Goal: Transaction & Acquisition: Book appointment/travel/reservation

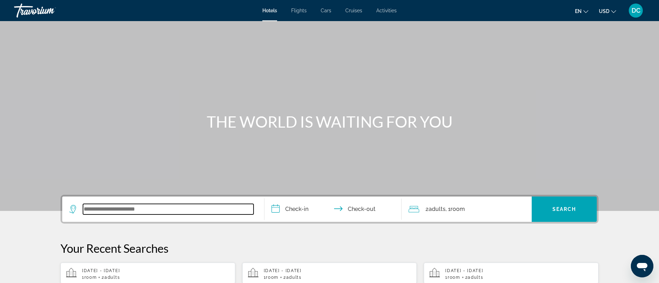
click at [181, 212] on input "Search widget" at bounding box center [168, 209] width 170 height 11
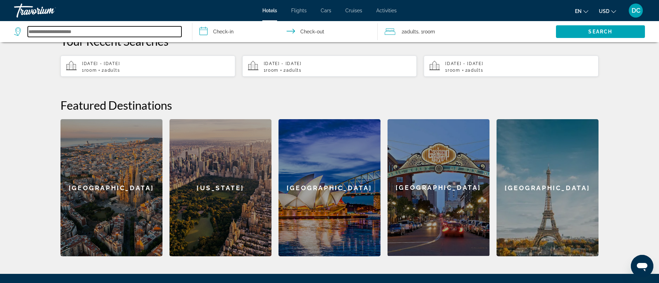
scroll to position [277, 0]
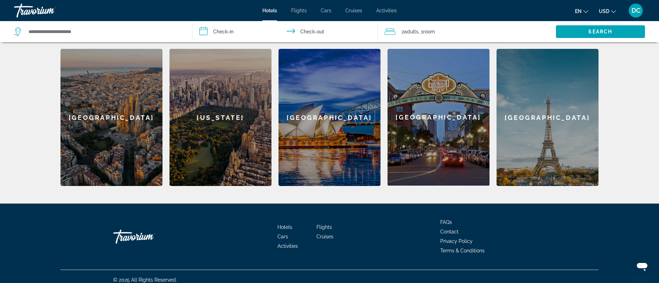
click at [303, 133] on div "[GEOGRAPHIC_DATA]" at bounding box center [329, 117] width 102 height 137
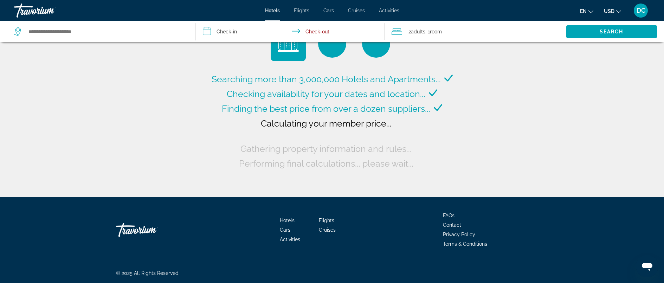
type input "**********"
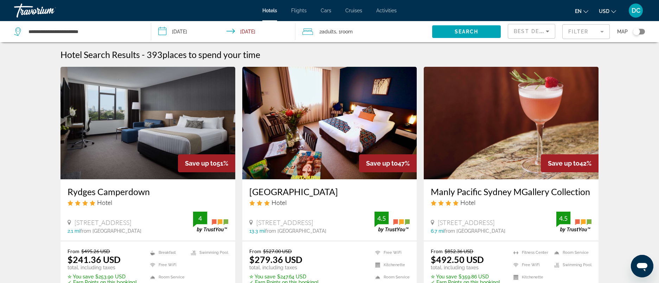
click at [160, 31] on input "**********" at bounding box center [224, 32] width 147 height 23
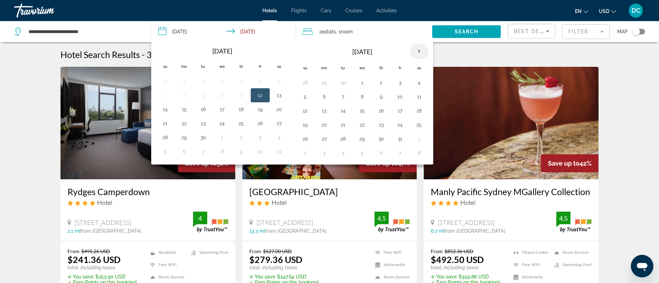
click at [417, 51] on th "Next month" at bounding box center [418, 51] width 19 height 15
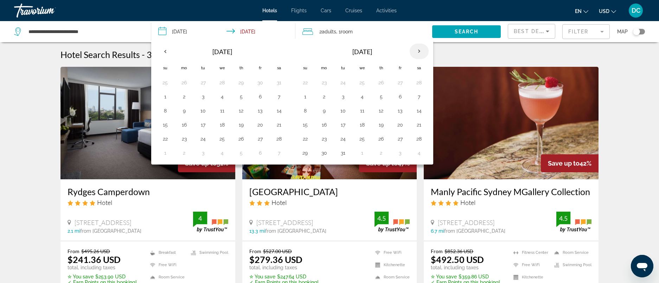
click at [417, 51] on th "Next month" at bounding box center [418, 51] width 19 height 15
click at [416, 109] on button "18" at bounding box center [418, 111] width 11 height 10
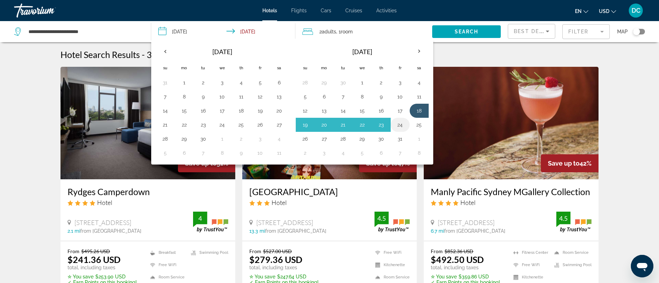
click at [400, 125] on button "24" at bounding box center [399, 125] width 11 height 10
type input "**********"
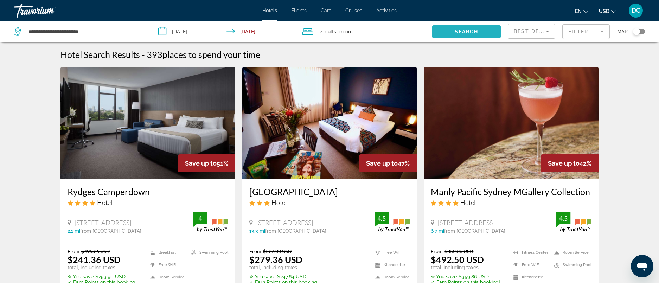
click at [468, 28] on span "Search widget" at bounding box center [466, 31] width 69 height 17
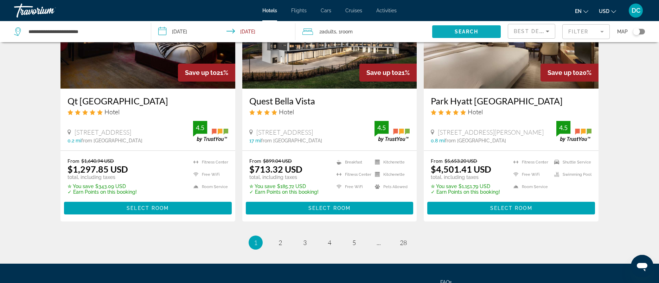
scroll to position [914, 0]
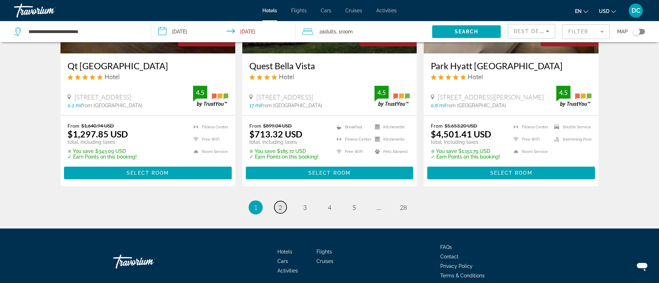
click at [280, 203] on span "2" at bounding box center [280, 207] width 4 height 8
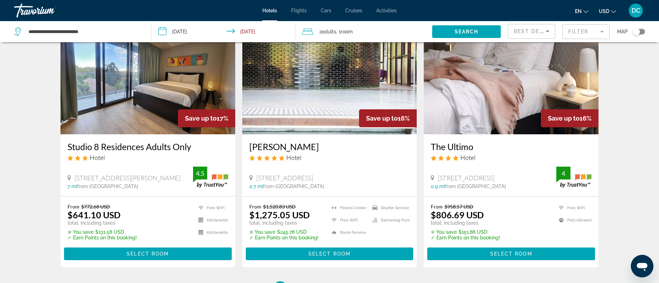
scroll to position [945, 0]
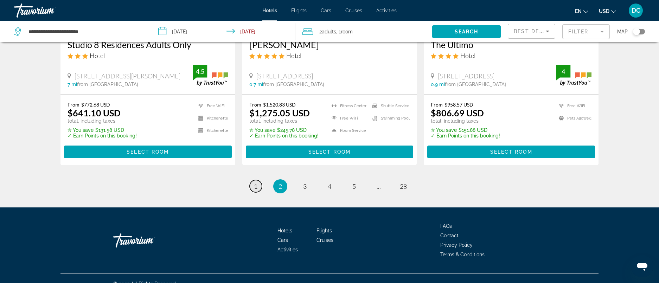
click at [256, 182] on span "1" at bounding box center [256, 186] width 4 height 8
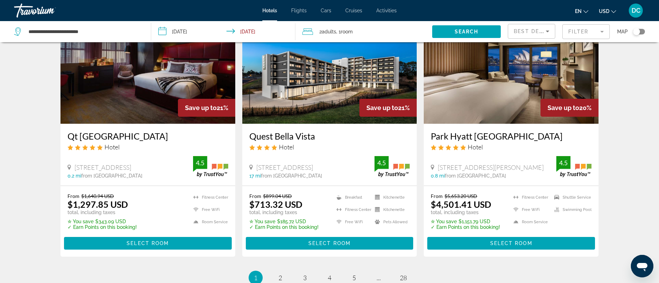
scroll to position [879, 0]
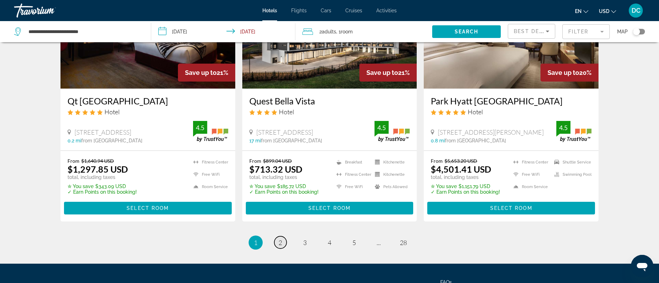
click at [279, 239] on span "2" at bounding box center [280, 243] width 4 height 8
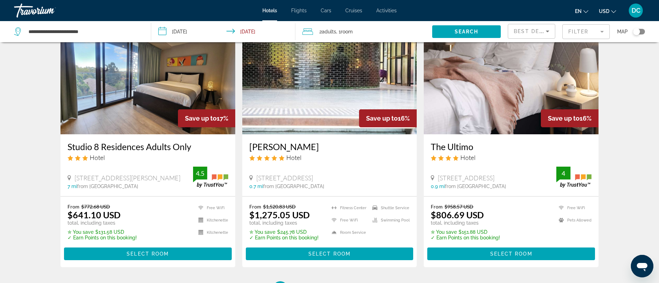
scroll to position [945, 0]
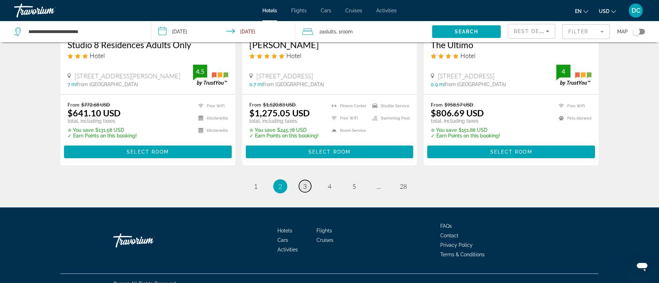
click at [303, 182] on span "3" at bounding box center [305, 186] width 4 height 8
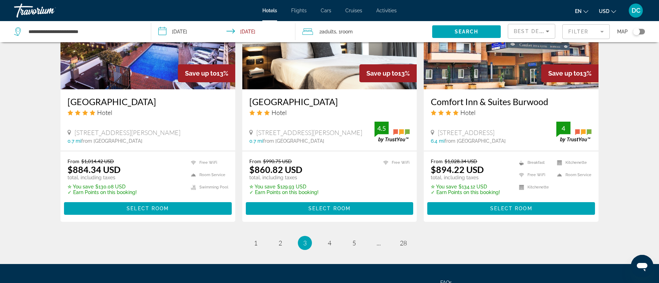
scroll to position [914, 0]
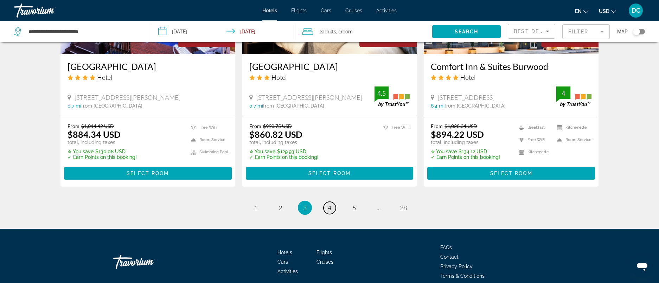
click at [329, 212] on span "4" at bounding box center [330, 208] width 4 height 8
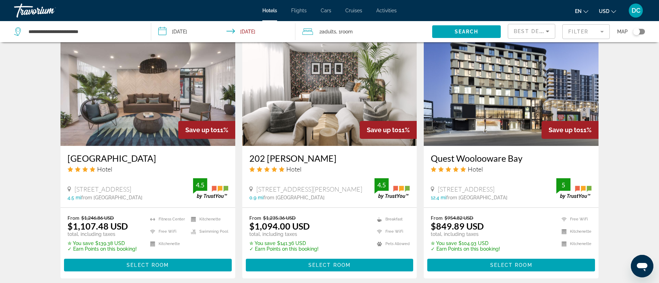
scroll to position [597, 0]
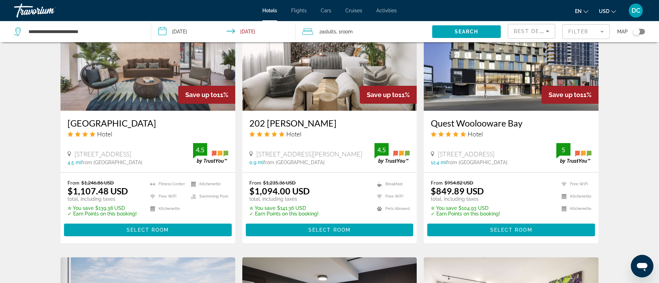
click at [541, 79] on img "Main content" at bounding box center [510, 54] width 175 height 112
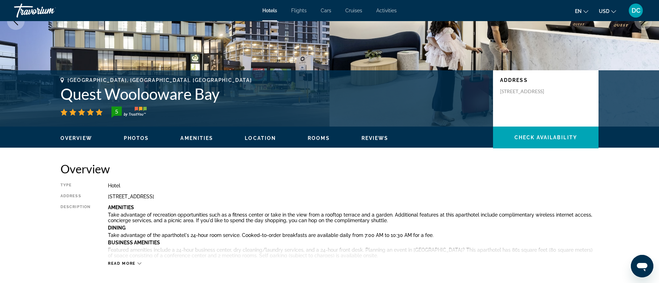
scroll to position [70, 0]
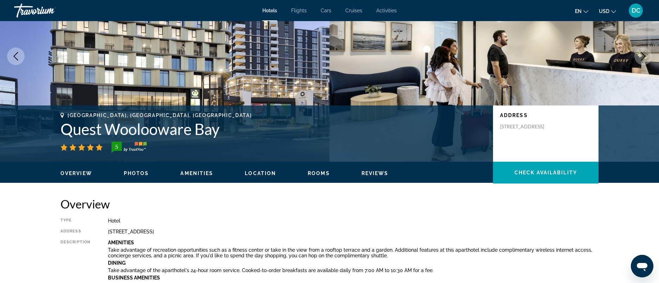
click at [135, 171] on span "Photos" at bounding box center [136, 173] width 25 height 6
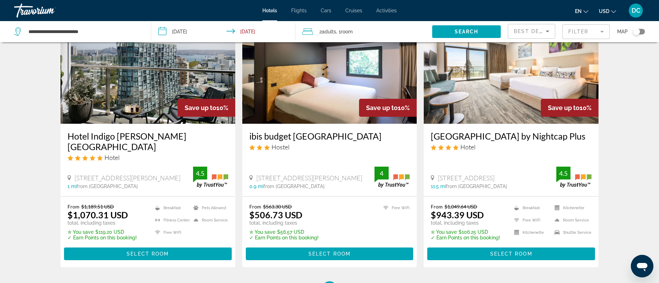
scroll to position [914, 0]
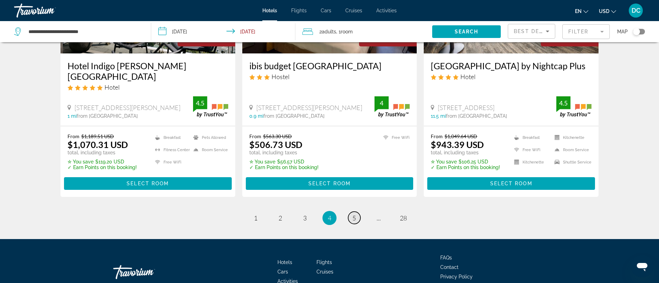
click at [354, 214] on span "5" at bounding box center [354, 218] width 4 height 8
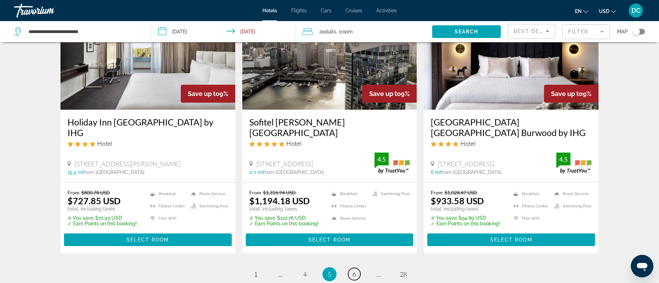
scroll to position [949, 0]
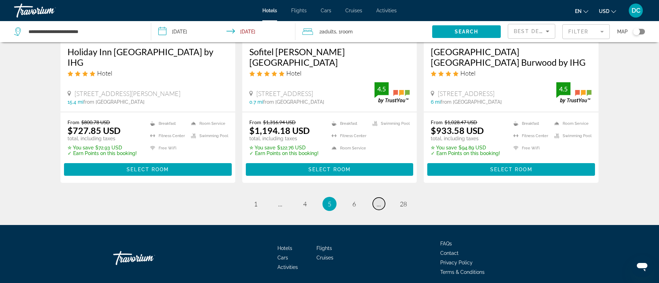
click at [376, 200] on span "..." at bounding box center [378, 204] width 4 height 8
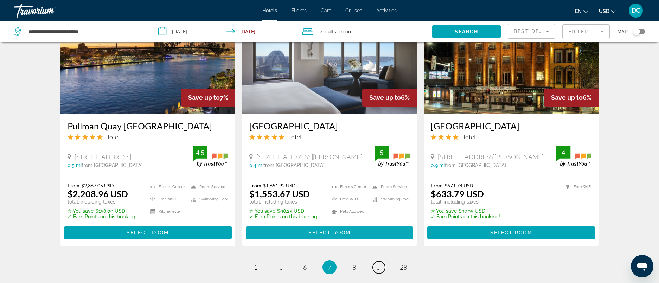
scroll to position [900, 0]
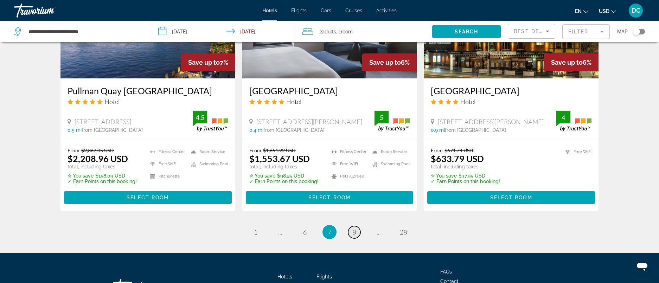
click at [351, 226] on link "page 8" at bounding box center [354, 232] width 12 height 12
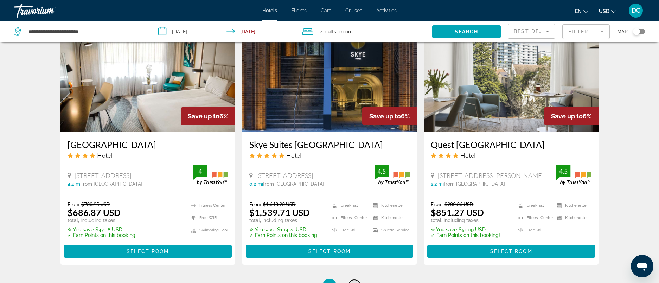
scroll to position [946, 0]
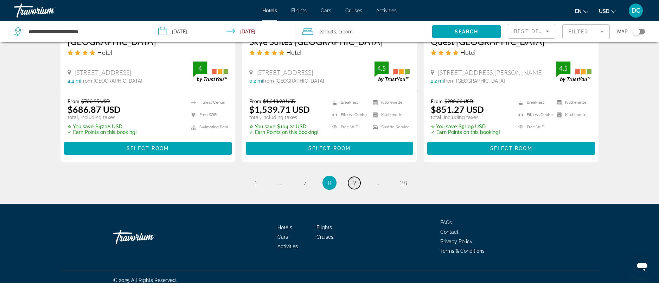
click at [352, 179] on span "9" at bounding box center [354, 183] width 4 height 8
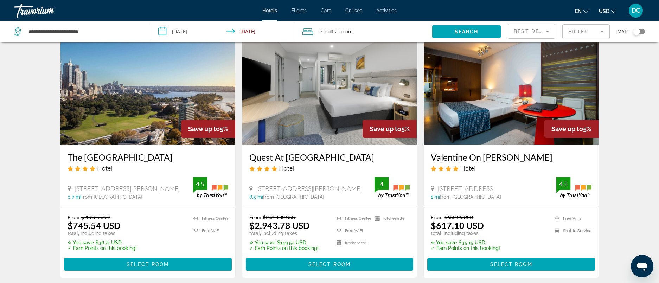
scroll to position [879, 0]
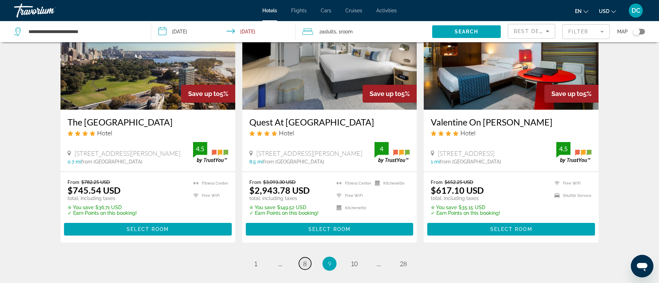
click at [302, 257] on link "page 8" at bounding box center [305, 263] width 12 height 12
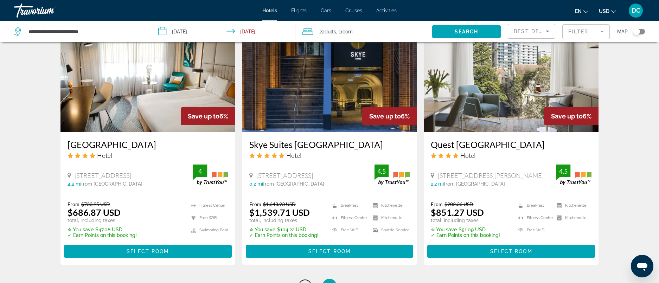
scroll to position [946, 0]
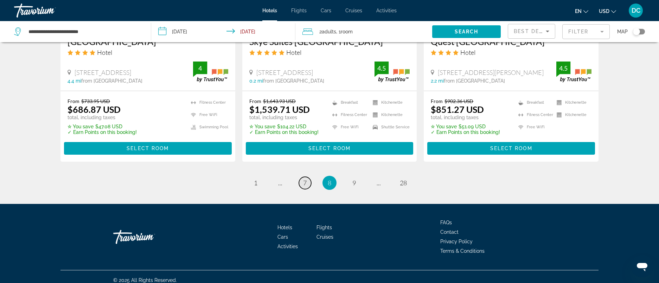
click at [301, 177] on link "page 7" at bounding box center [305, 183] width 12 height 12
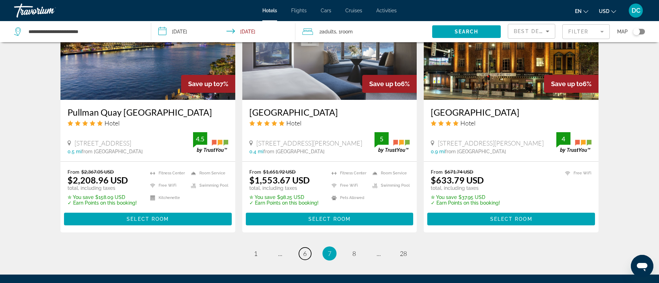
scroll to position [914, 0]
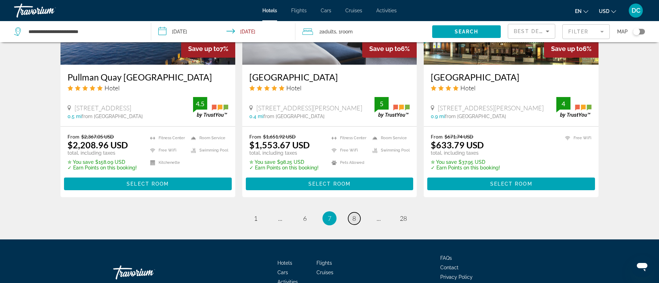
click at [354, 214] on span "8" at bounding box center [354, 218] width 4 height 8
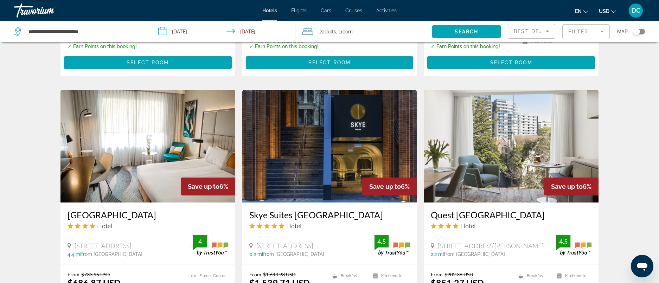
scroll to position [879, 0]
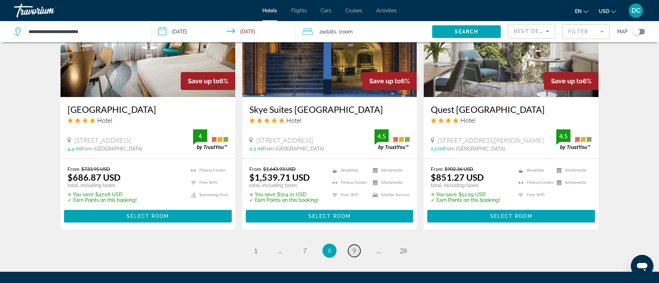
click at [352, 247] on span "9" at bounding box center [354, 251] width 4 height 8
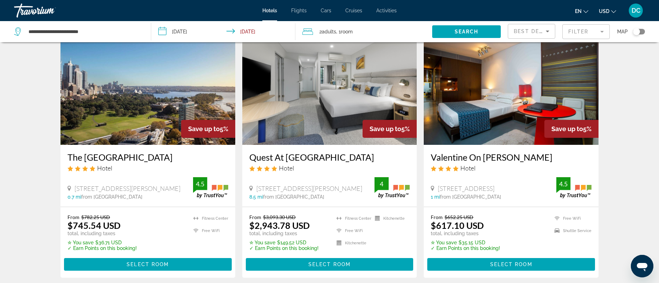
scroll to position [879, 0]
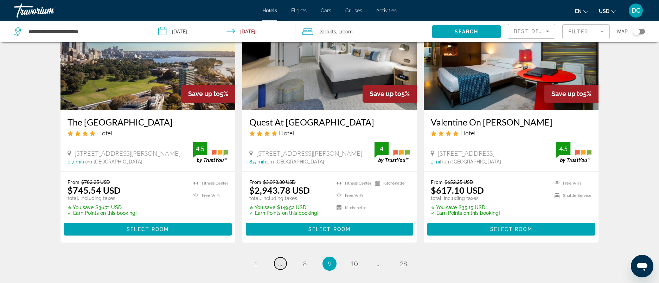
click at [281, 260] on span "..." at bounding box center [280, 264] width 4 height 8
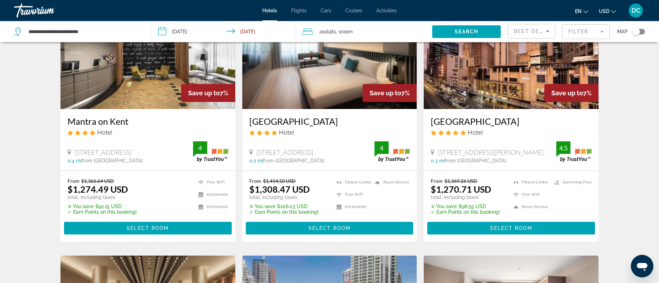
scroll to position [35, 0]
